Goal: Information Seeking & Learning: Learn about a topic

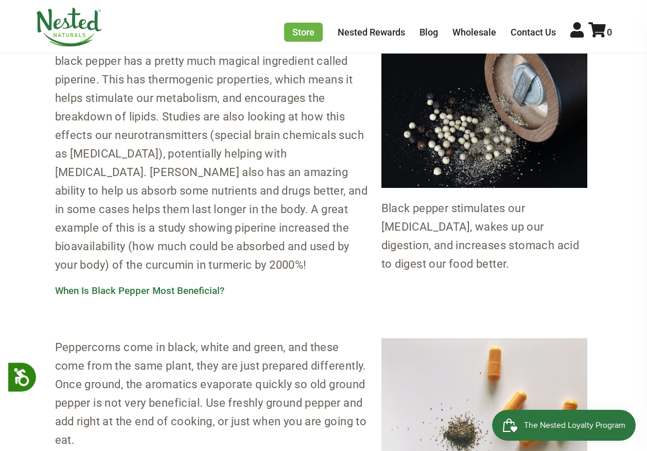
scroll to position [669, 0]
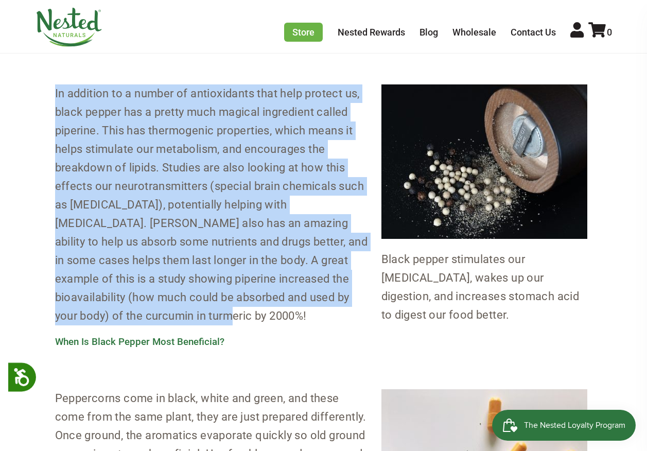
drag, startPoint x: 55, startPoint y: 92, endPoint x: 199, endPoint y: 310, distance: 261.6
click at [199, 310] on p "In addition to a number of antioxidants that help protect us, black pepper has …" at bounding box center [323, 204] width 537 height 241
copy p "In addition to a number of antioxidants that help protect us, black pepper has …"
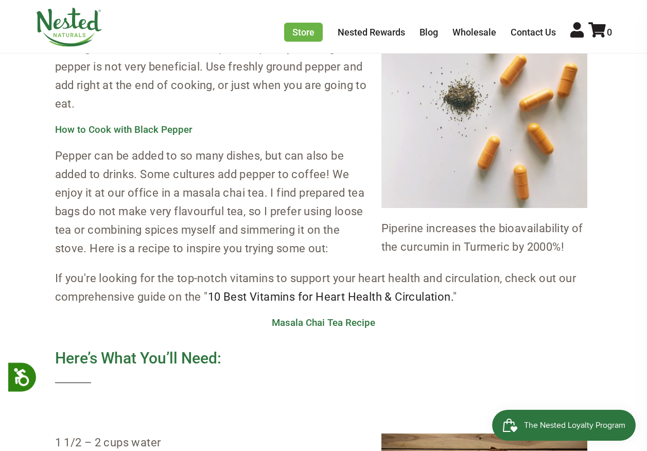
scroll to position [1132, 0]
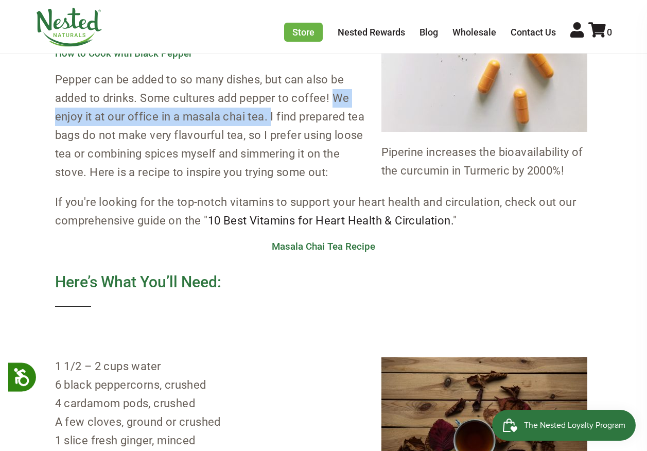
drag, startPoint x: 336, startPoint y: 96, endPoint x: 272, endPoint y: 120, distance: 67.6
click at [272, 120] on p "Pepper can be added to so many dishes, but can also be added to drinks. Some cu…" at bounding box center [323, 126] width 537 height 111
copy p "We enjoy it at our office in a masala chai tea."
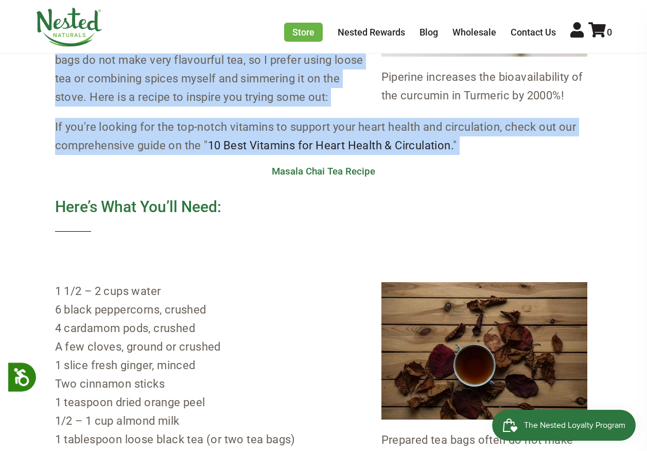
scroll to position [1196, 0]
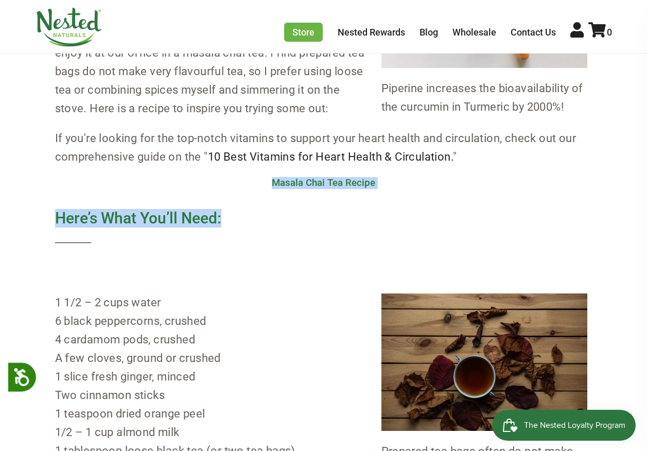
drag, startPoint x: 273, startPoint y: 245, endPoint x: 232, endPoint y: 229, distance: 43.9
click at [232, 229] on div "For this instalment of the Kitchen Spice Series , we’re talking about a spice t…" at bounding box center [323, 11] width 537 height 1294
copy div "Masala Chai Tea Recipe Here’s What You’ll Need:"
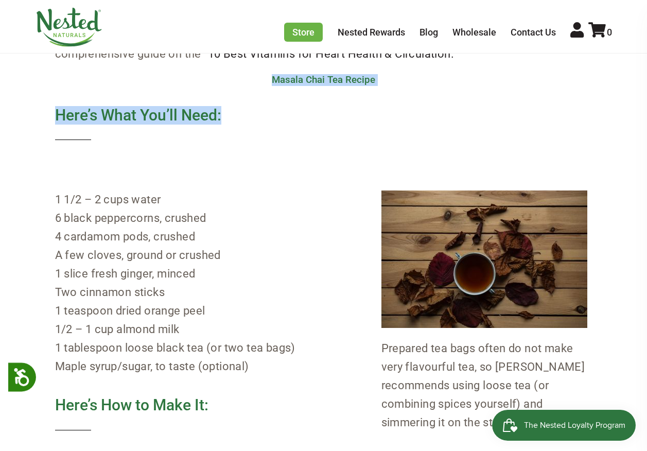
scroll to position [1350, 0]
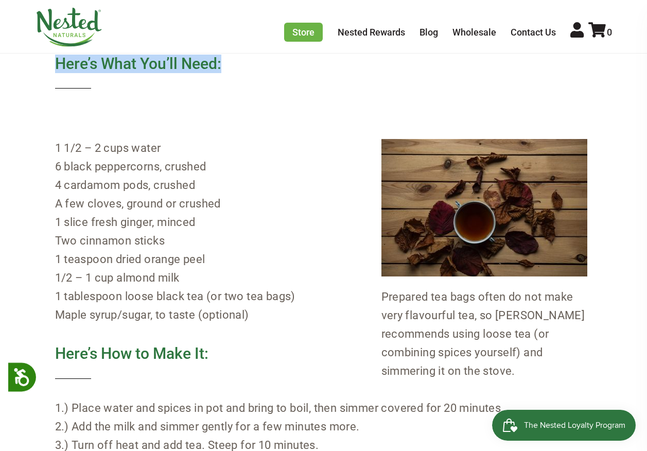
drag, startPoint x: 253, startPoint y: 317, endPoint x: 55, endPoint y: 153, distance: 257.5
click at [55, 153] on p "1 1/2 – 2 cups water 6 black peppercorns, crushed 4 cardamom pods, crushed A fe…" at bounding box center [323, 231] width 537 height 185
copy p "1 1/2 – 2 cups water 6 black peppercorns, crushed 4 cardamom pods, crushed A fe…"
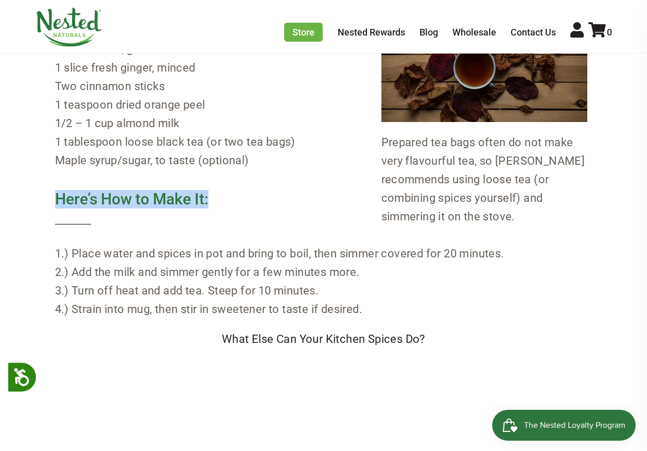
drag, startPoint x: 213, startPoint y: 197, endPoint x: 39, endPoint y: 196, distance: 174.0
copy h4 "Here’s How to Make It:"
drag, startPoint x: 367, startPoint y: 308, endPoint x: 54, endPoint y: 255, distance: 317.4
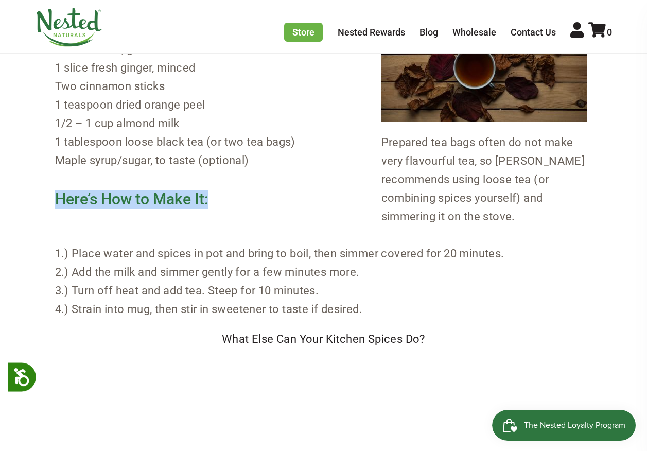
copy p "1.) Place water and spices in pot and bring to boil, then simmer covered for 20…"
click at [219, 208] on h4 "Here’s How to Make It:" at bounding box center [323, 207] width 537 height 34
drag, startPoint x: 214, startPoint y: 200, endPoint x: 50, endPoint y: 200, distance: 163.7
copy h4 "Here’s How to Make It:"
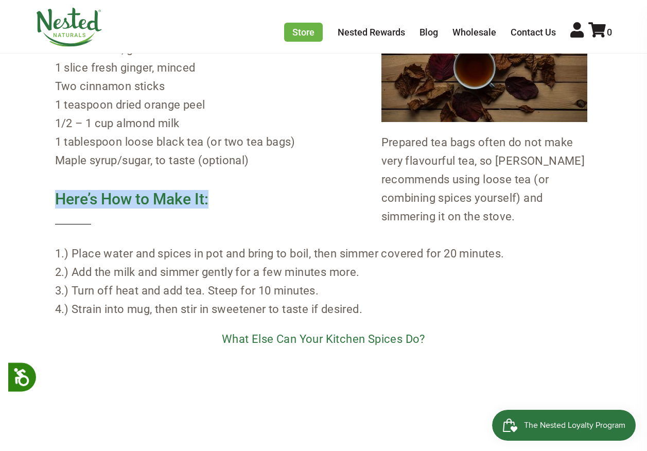
click at [278, 340] on link "What Else Can Your Kitchen Spices Do?" at bounding box center [323, 339] width 203 height 13
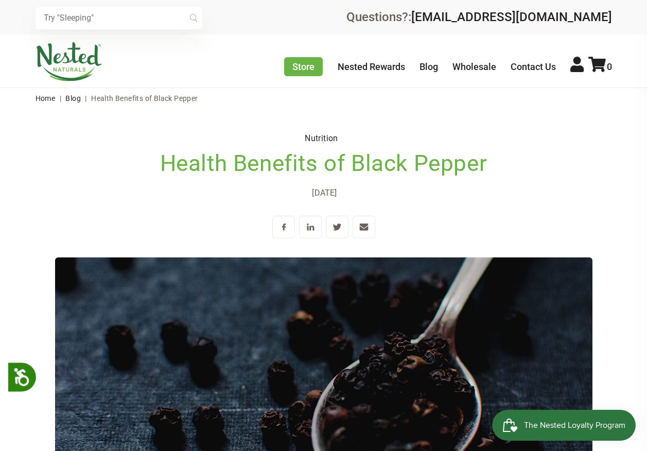
scroll to position [0, 0]
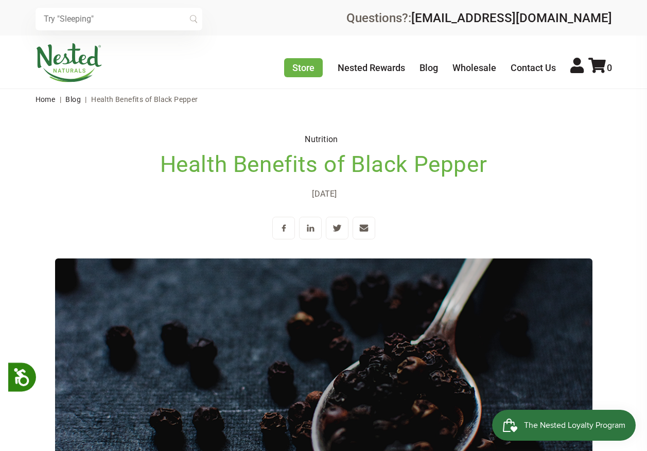
drag, startPoint x: 360, startPoint y: 194, endPoint x: 184, endPoint y: 141, distance: 184.5
click at [184, 141] on header "Nutrition Health Benefits of Black Pepper Lee Bougie · Dec 27 2017" at bounding box center [323, 330] width 537 height 392
copy header "Nutrition Health Benefits of Black Pepper Lee Bougie · Dec 27 2017"
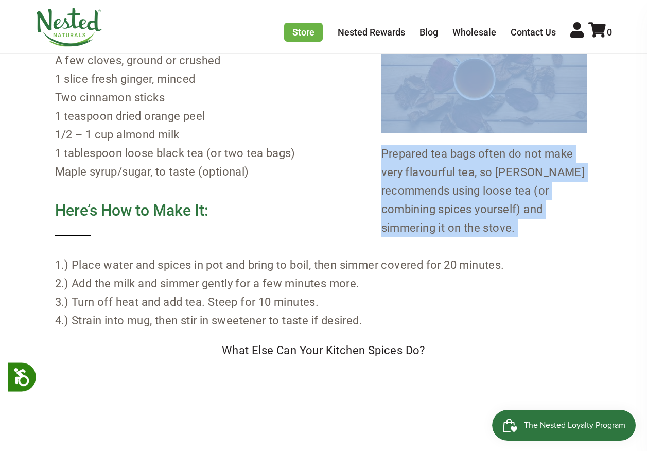
scroll to position [1423, 0]
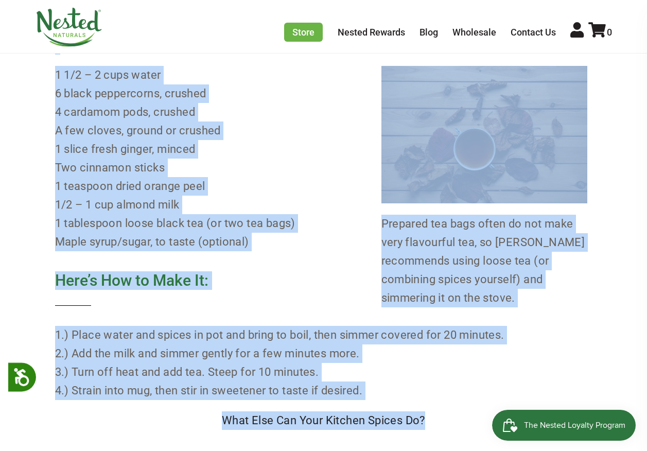
drag, startPoint x: 272, startPoint y: 348, endPoint x: 433, endPoint y: 408, distance: 171.4
copy div "Masala Chai Tea Recipe Here’s What You’ll Need: Prepared tea bags often do not …"
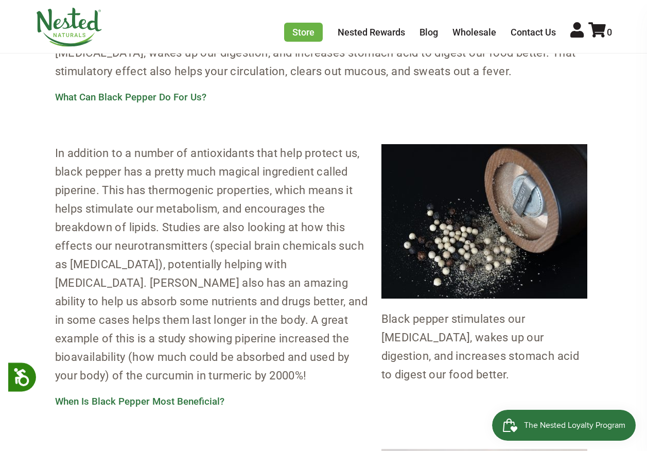
scroll to position [600, 0]
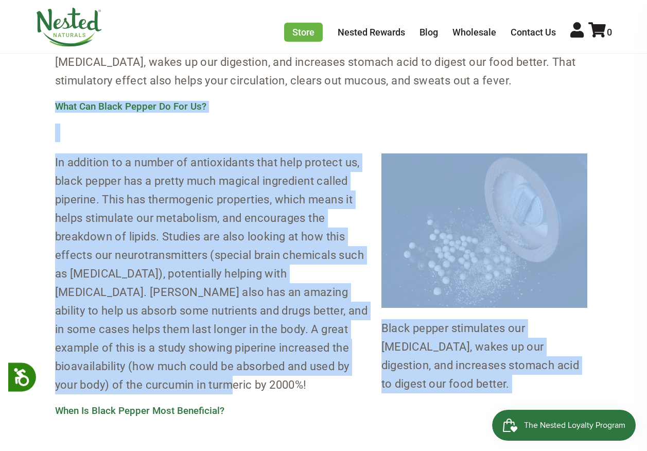
drag, startPoint x: 58, startPoint y: 104, endPoint x: 201, endPoint y: 382, distance: 313.1
copy div "What Can Black Pepper Do For Us? Black pepper stimulates our taste buds, wakes …"
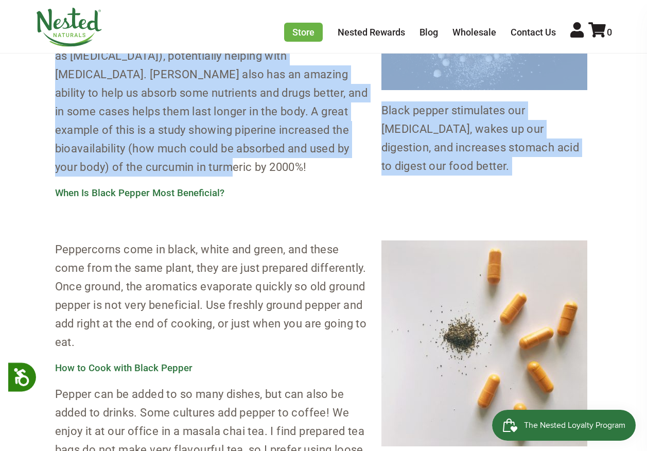
scroll to position [857, 0]
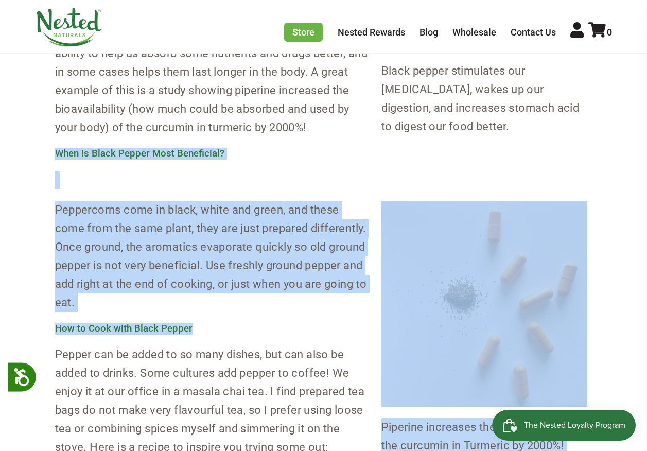
drag, startPoint x: 55, startPoint y: 151, endPoint x: 196, endPoint y: 322, distance: 221.3
click at [196, 322] on div "For this instalment of the Kitchen Spice Series , we’re talking about a spice t…" at bounding box center [323, 350] width 537 height 1294
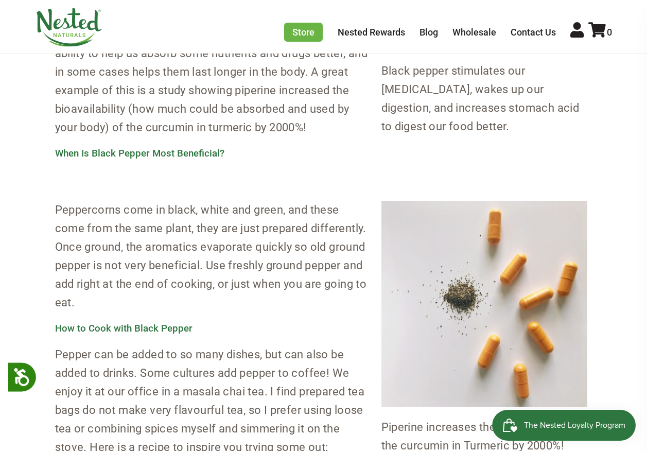
click at [270, 359] on p "Pepper can be added to so many dishes, but can also be added to drinks. Some cu…" at bounding box center [323, 400] width 537 height 111
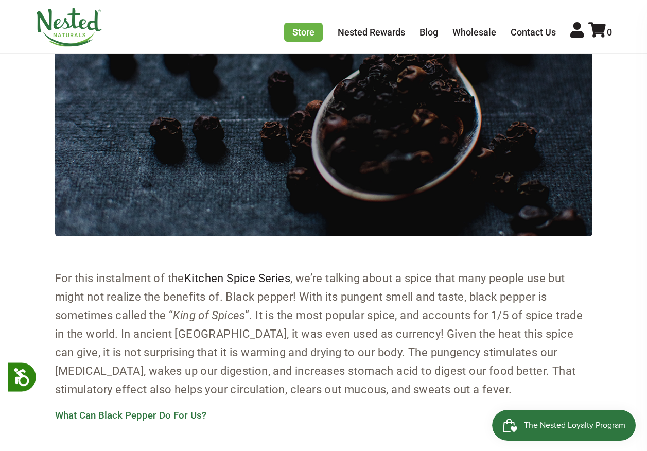
scroll to position [394, 0]
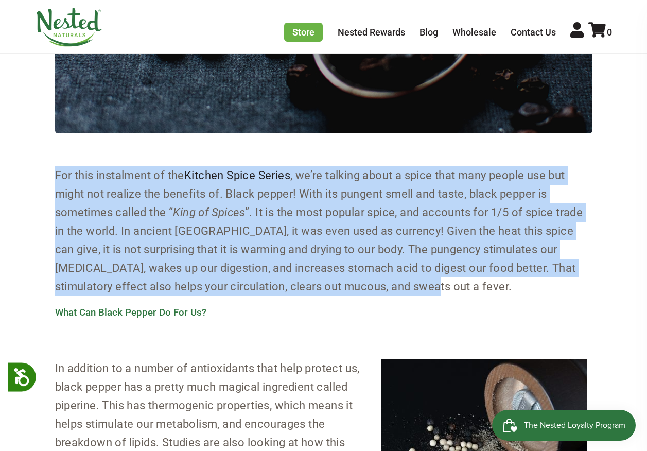
drag, startPoint x: 57, startPoint y: 172, endPoint x: 437, endPoint y: 294, distance: 398.9
click at [437, 294] on p "For this instalment of the Kitchen Spice Series , we’re talking about a spice t…" at bounding box center [323, 231] width 537 height 130
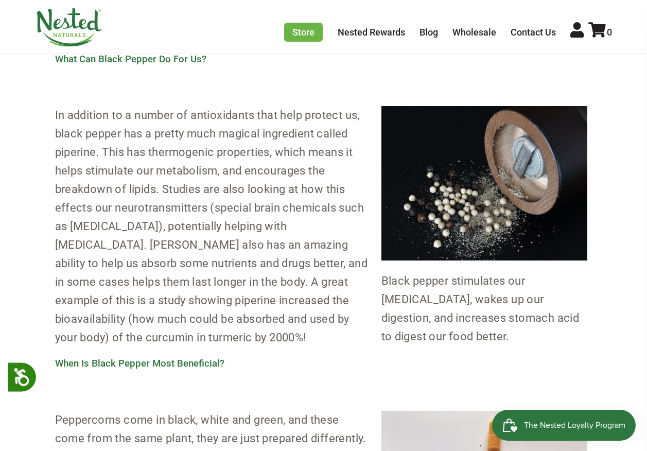
scroll to position [651, 0]
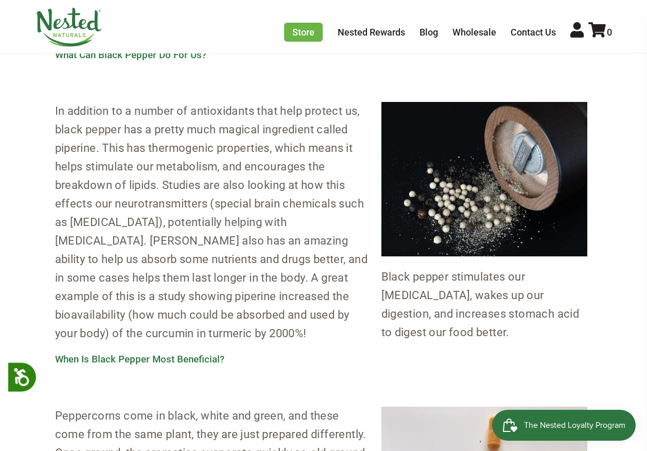
drag, startPoint x: 245, startPoint y: 357, endPoint x: 256, endPoint y: 404, distance: 47.6
click at [246, 359] on h3 "When Is Black Pepper Most Beneficial?" at bounding box center [323, 359] width 537 height 11
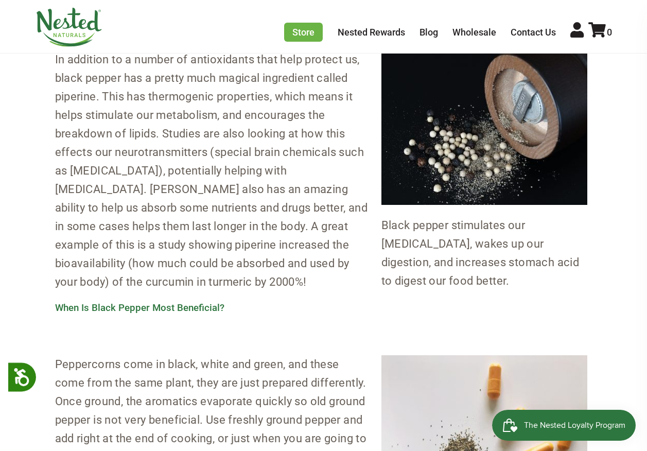
scroll to position [548, 0]
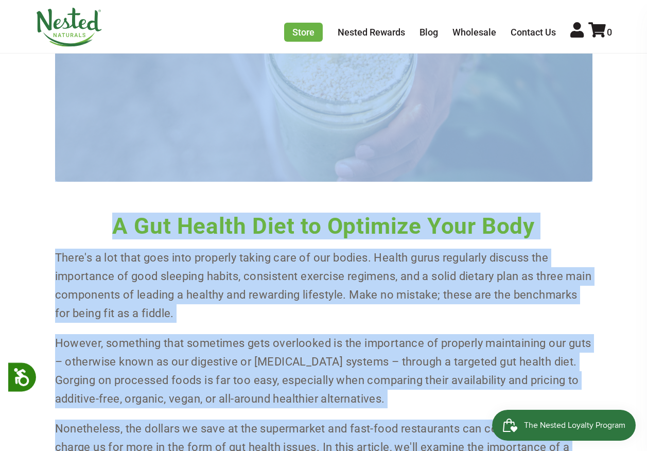
scroll to position [346, 0]
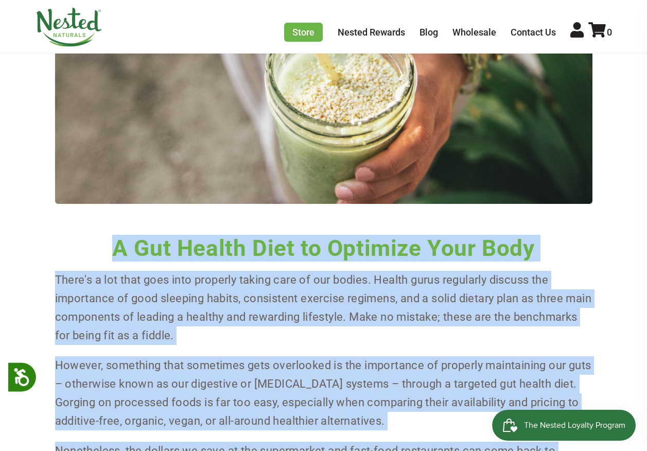
drag, startPoint x: 258, startPoint y: 255, endPoint x: 108, endPoint y: 245, distance: 150.7
copy div "L Ips Dolors Amet co Adipisci Elit Sedd Eiusm't i utl etdo magn aliq enimadmi v…"
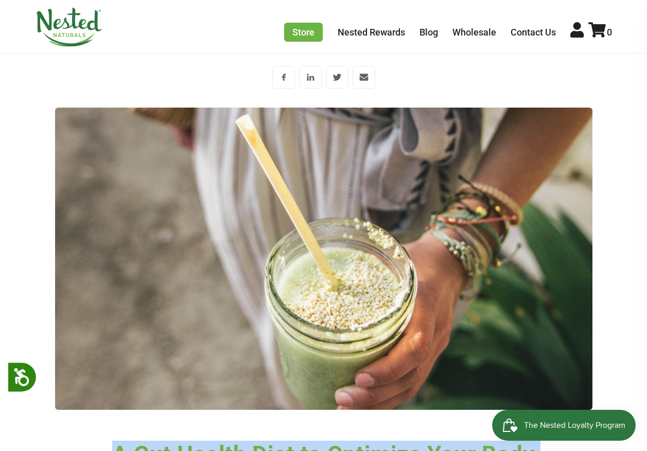
scroll to position [0, 0]
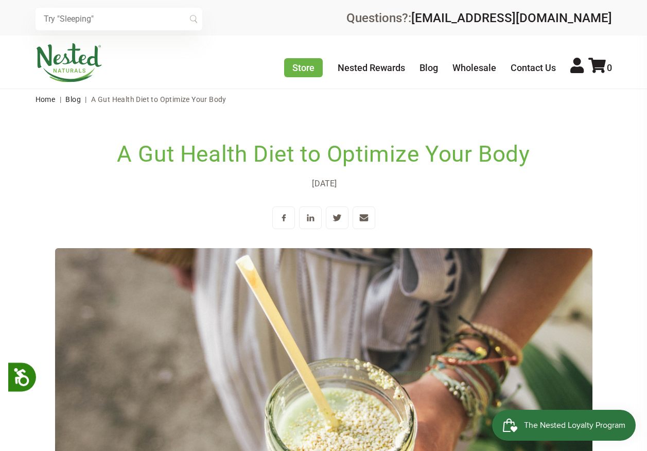
drag, startPoint x: 361, startPoint y: 183, endPoint x: 110, endPoint y: 154, distance: 252.9
click at [111, 154] on header "A Gut Health Diet to Optimize Your Body [PERSON_NAME] · [DATE]" at bounding box center [323, 342] width 537 height 416
copy header "A Gut Health Diet to Optimize Your Body [PERSON_NAME] · [DATE]"
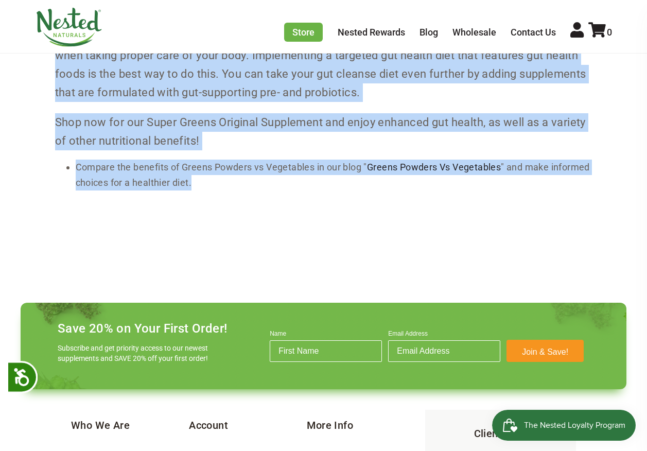
scroll to position [4040, 0]
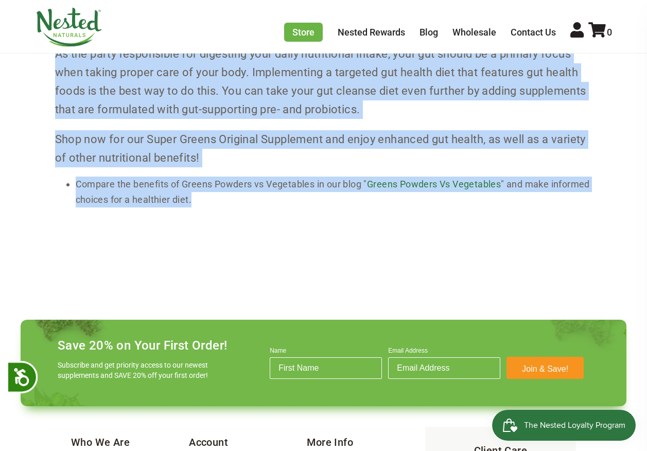
click at [421, 189] on link "Greens Powders Vs Vegetables" at bounding box center [434, 184] width 134 height 11
